Goal: Task Accomplishment & Management: Use online tool/utility

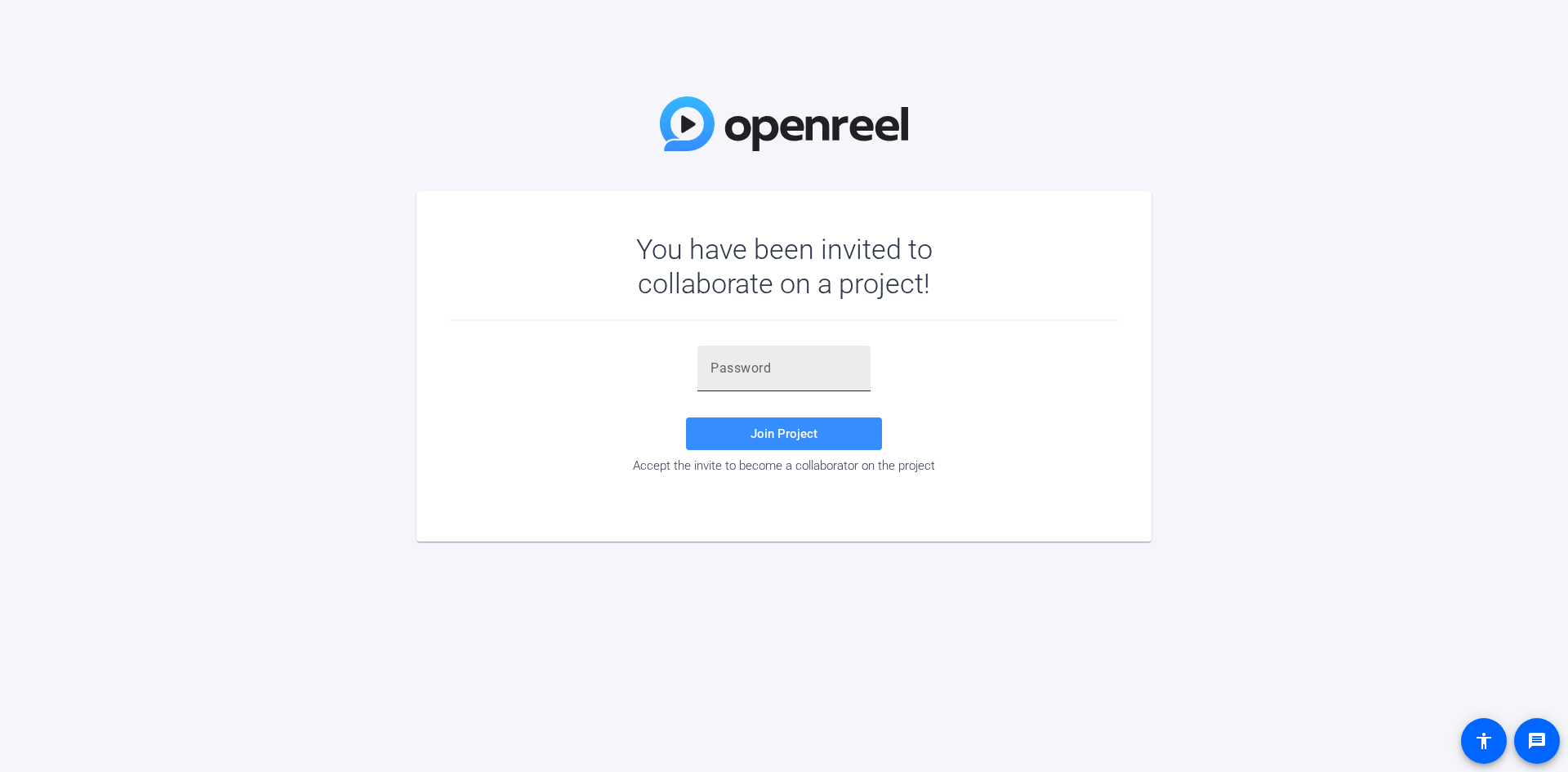
click at [732, 356] on div at bounding box center [784, 368] width 147 height 45
click at [731, 369] on input "text" at bounding box center [784, 368] width 147 height 20
paste input "Ius}x1"
drag, startPoint x: 710, startPoint y: 365, endPoint x: 713, endPoint y: 376, distance: 11.4
click at [711, 366] on input "Ius}x1" at bounding box center [784, 368] width 147 height 20
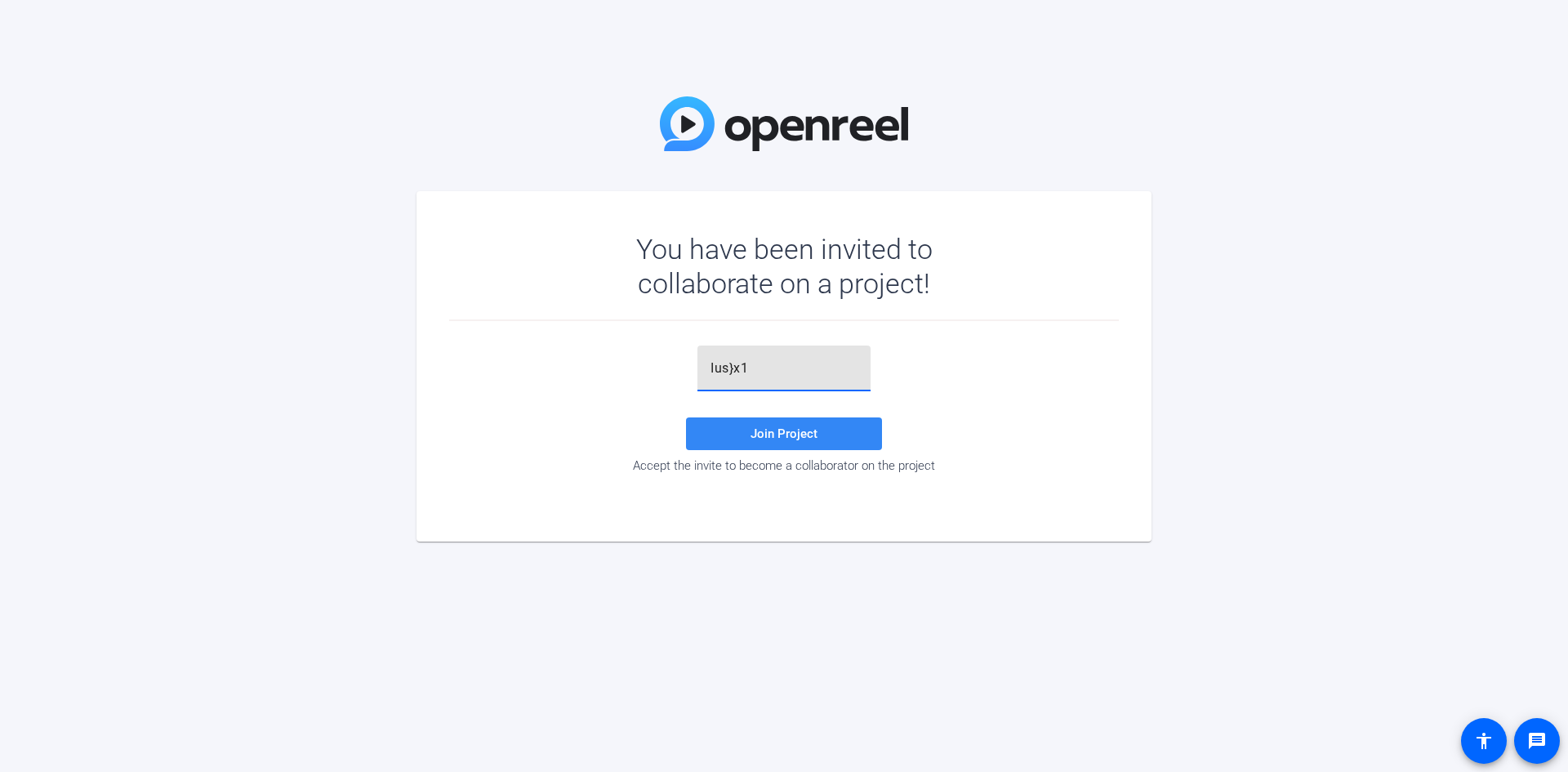
type input "Ius}x1"
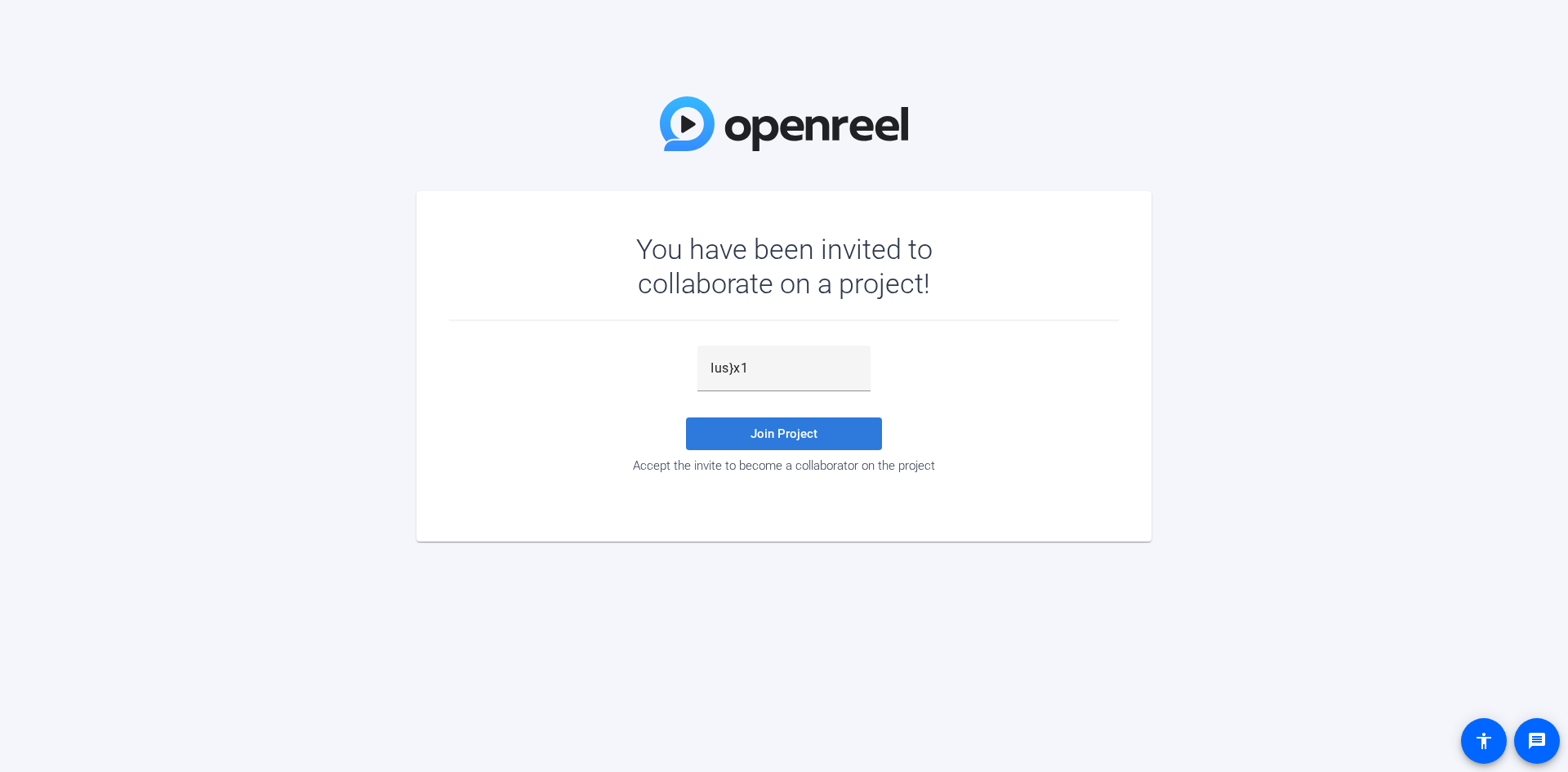
click at [779, 426] on span "Join Project" at bounding box center [784, 434] width 67 height 15
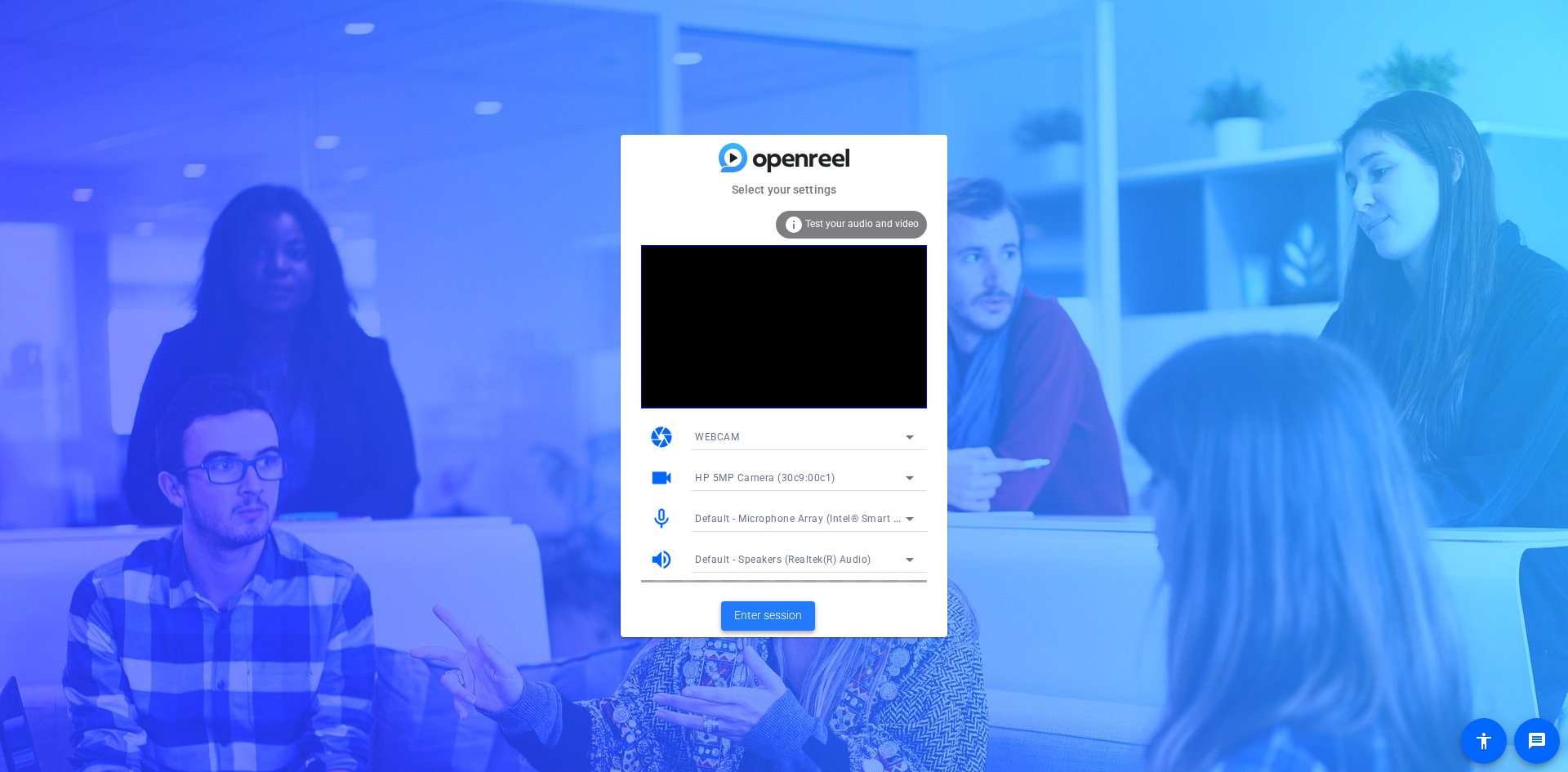
click at [779, 618] on span "Enter session" at bounding box center [768, 615] width 68 height 17
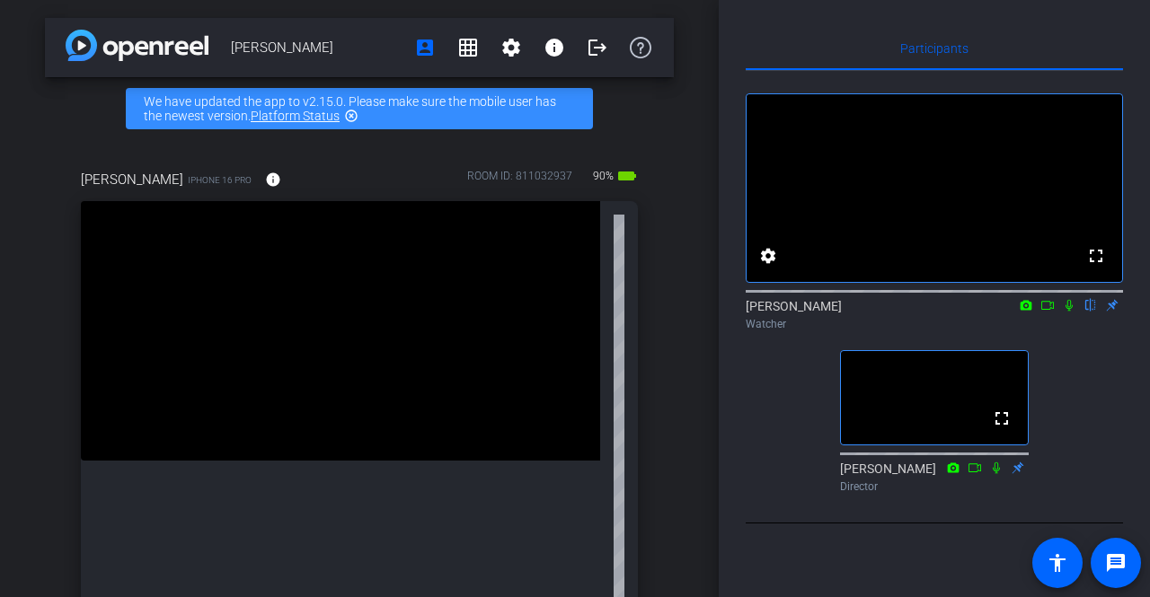
click at [1068, 312] on icon at bounding box center [1069, 305] width 14 height 13
click at [1065, 312] on icon at bounding box center [1069, 305] width 14 height 13
click at [1069, 312] on icon at bounding box center [1069, 305] width 14 height 13
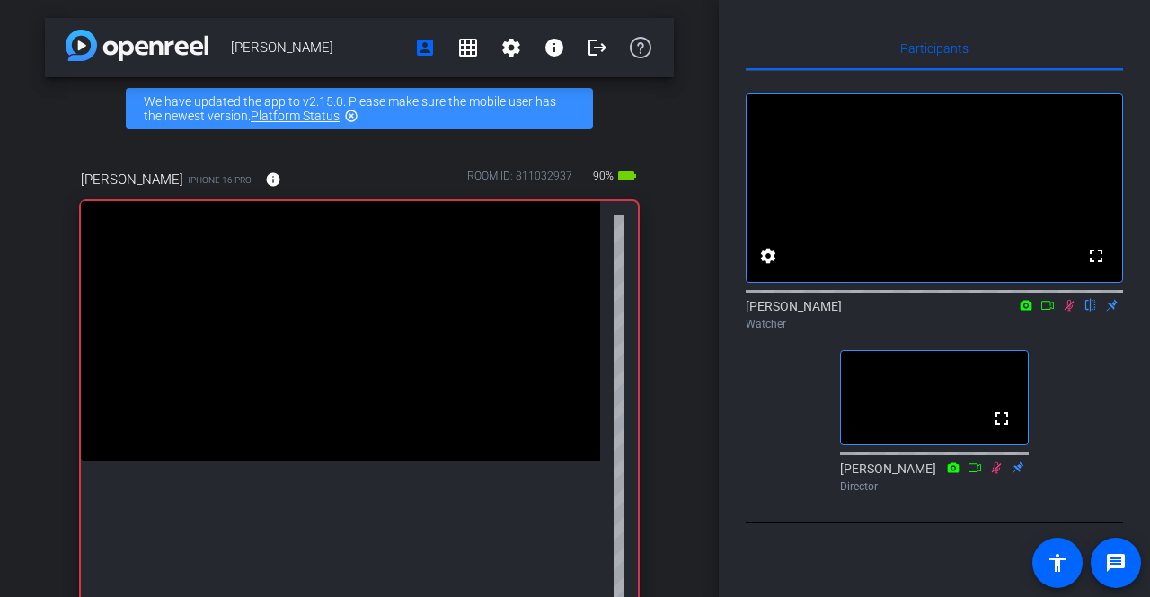
click at [1069, 312] on icon at bounding box center [1069, 306] width 10 height 12
click at [1073, 312] on icon at bounding box center [1069, 305] width 14 height 13
click at [1069, 312] on icon at bounding box center [1069, 305] width 14 height 13
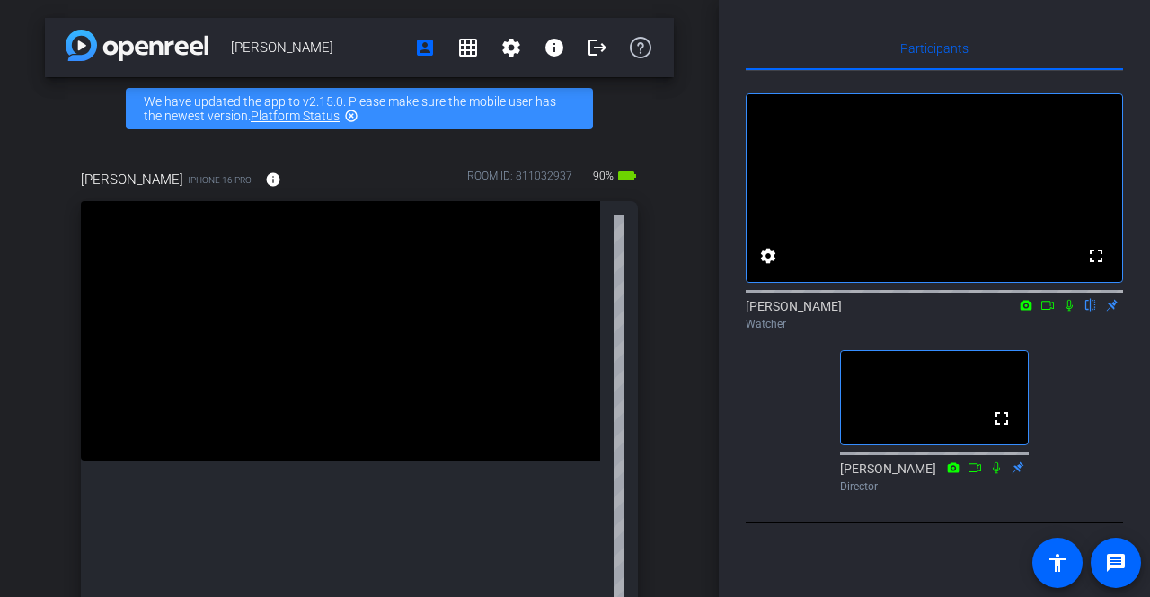
click at [1068, 312] on icon at bounding box center [1069, 305] width 14 height 13
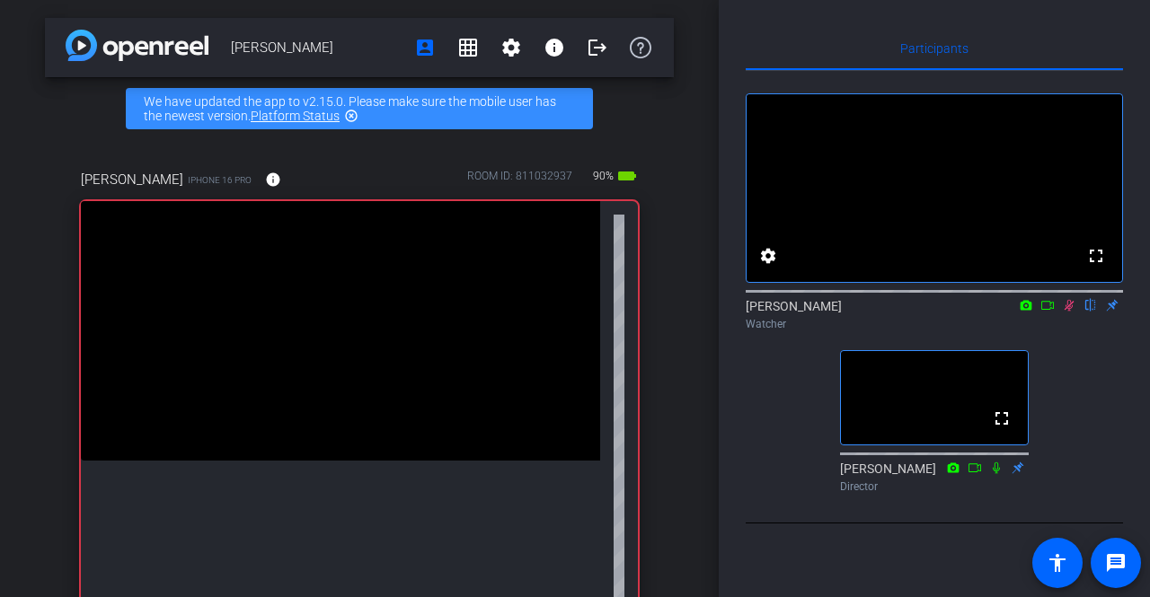
click at [1071, 312] on icon at bounding box center [1069, 305] width 14 height 13
click at [1068, 312] on icon at bounding box center [1069, 305] width 14 height 13
click at [1069, 312] on icon at bounding box center [1069, 305] width 14 height 13
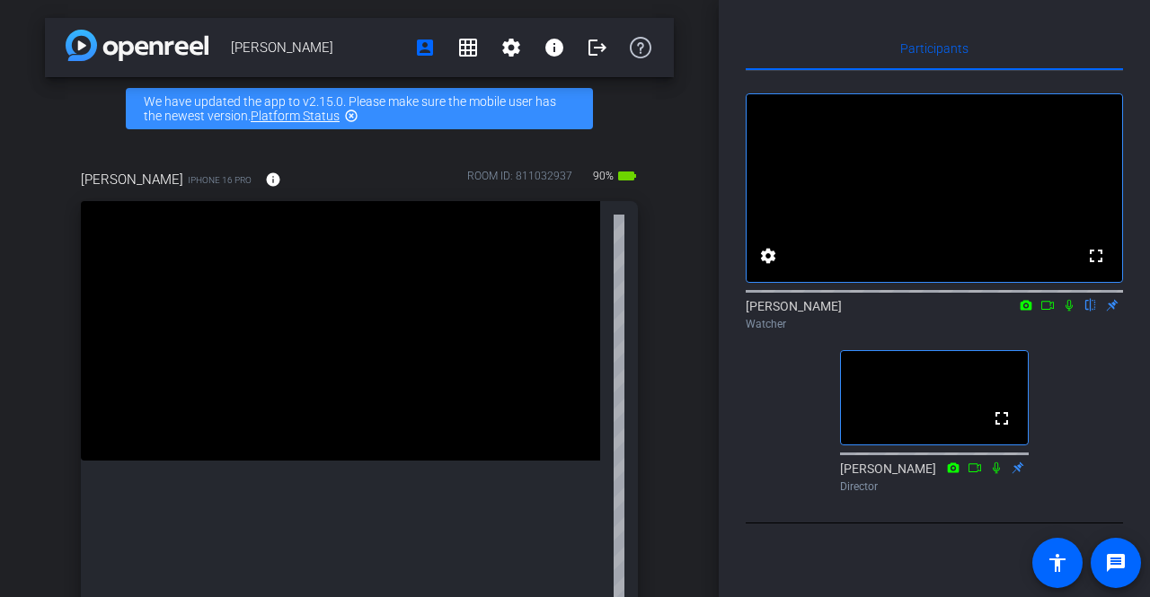
click at [1069, 312] on icon at bounding box center [1069, 305] width 14 height 13
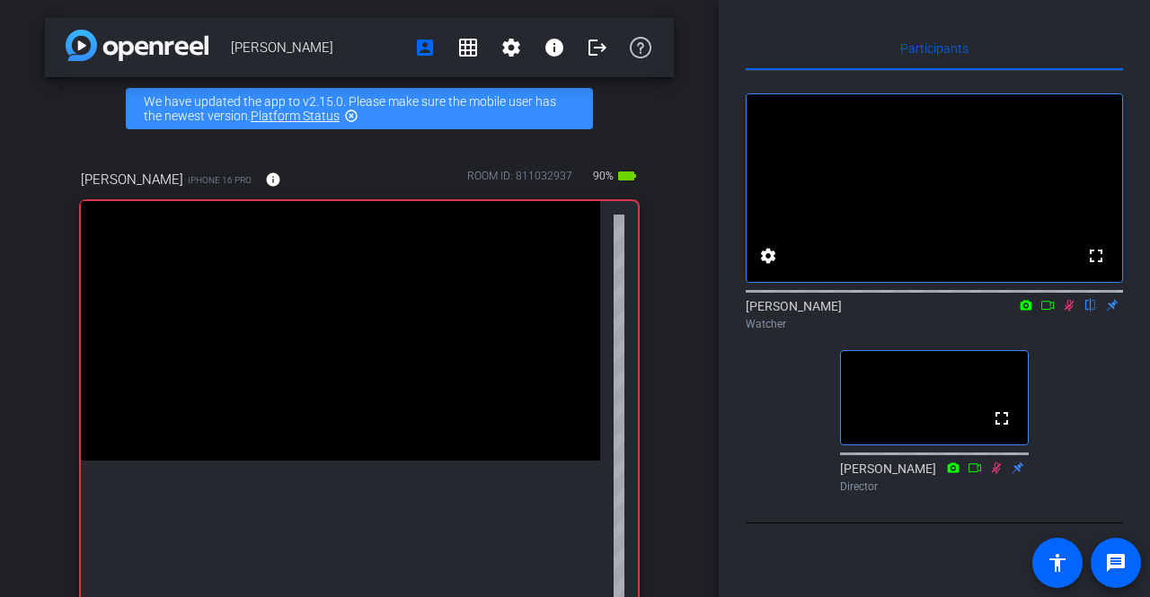
click at [1065, 312] on icon at bounding box center [1069, 305] width 14 height 13
click at [1069, 312] on icon at bounding box center [1069, 305] width 14 height 13
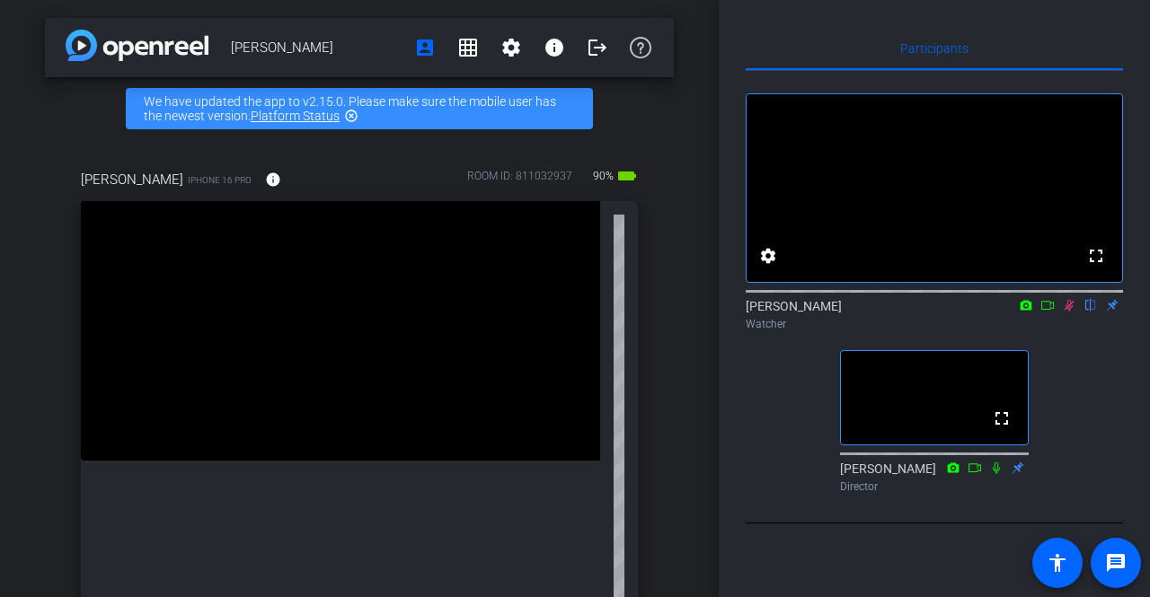
click at [1069, 312] on icon at bounding box center [1069, 306] width 10 height 12
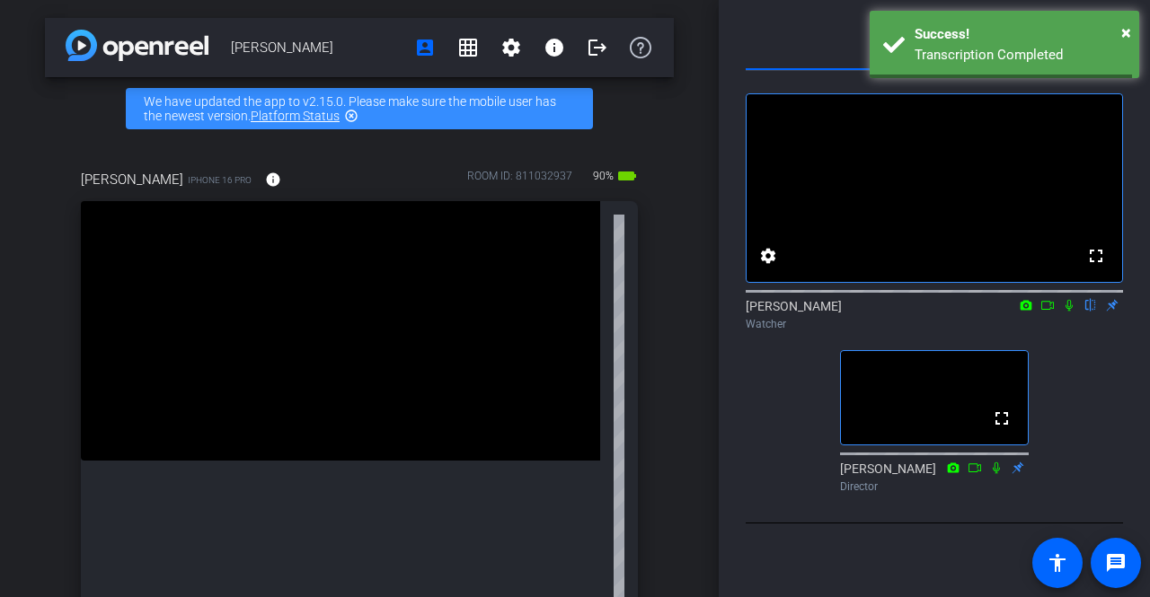
click at [1073, 312] on icon at bounding box center [1069, 305] width 14 height 13
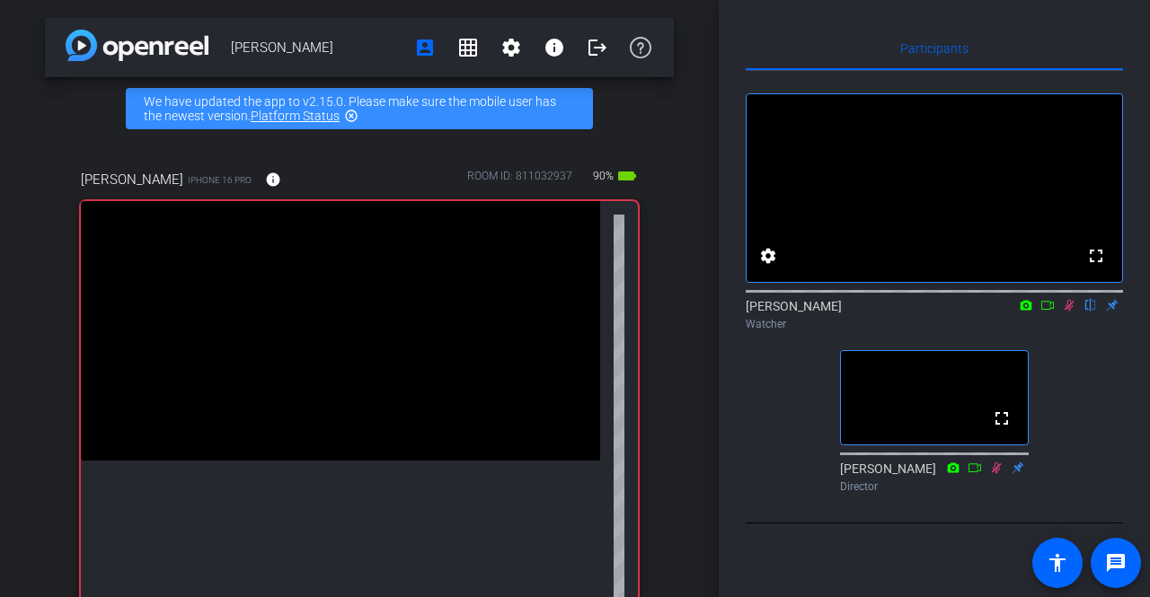
click at [1069, 312] on icon at bounding box center [1069, 306] width 10 height 12
